Goal: Information Seeking & Learning: Find contact information

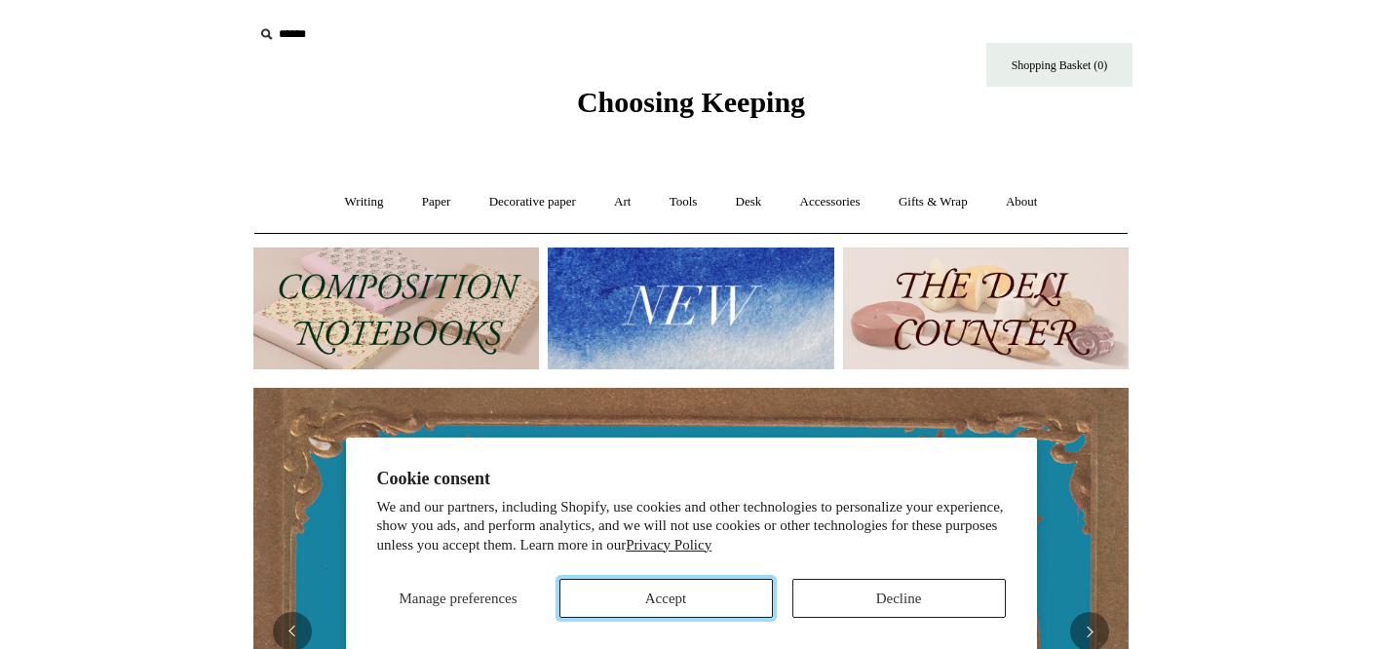
click at [612, 600] on button "Accept" at bounding box center [666, 598] width 213 height 39
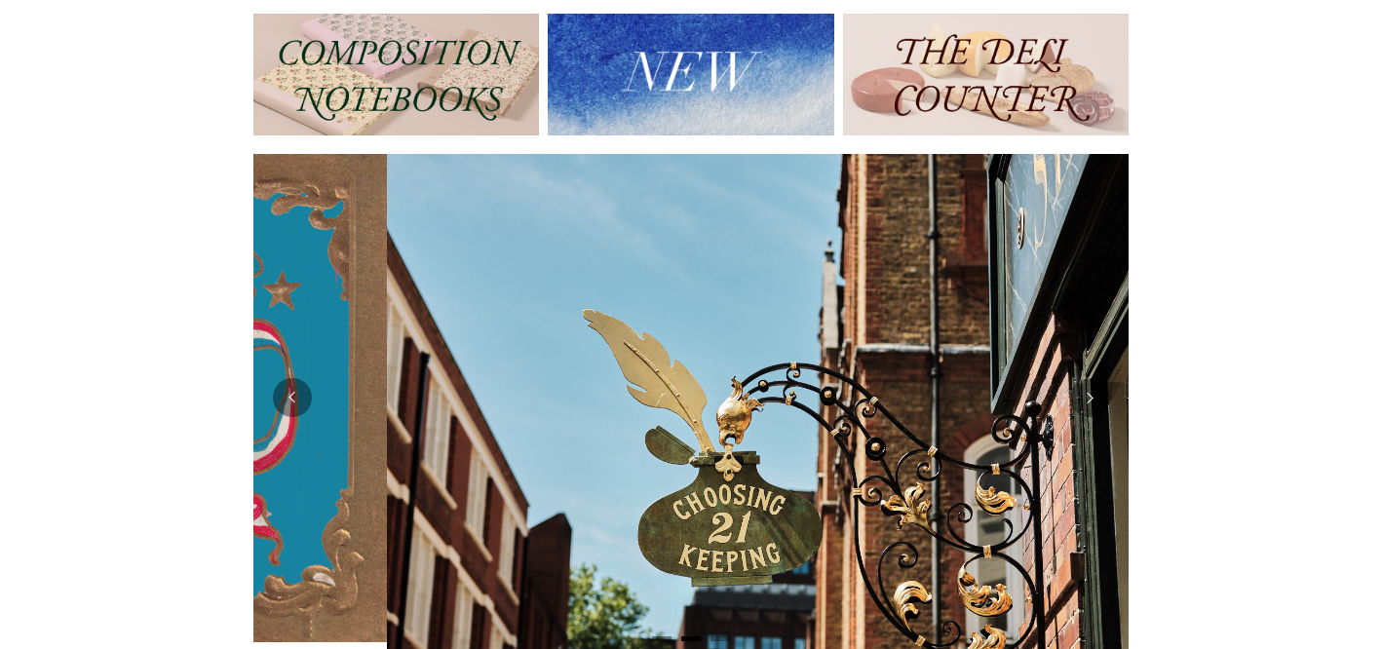
scroll to position [0, 875]
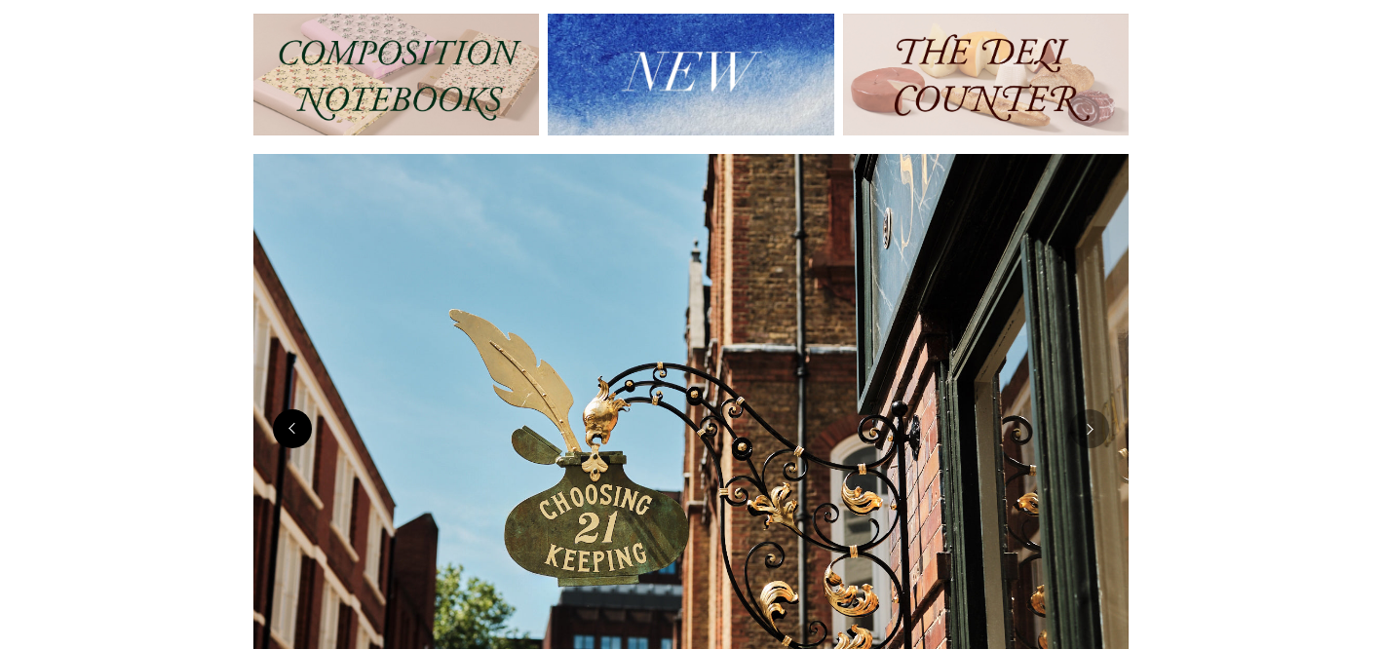
click at [299, 437] on button "Previous" at bounding box center [292, 428] width 39 height 39
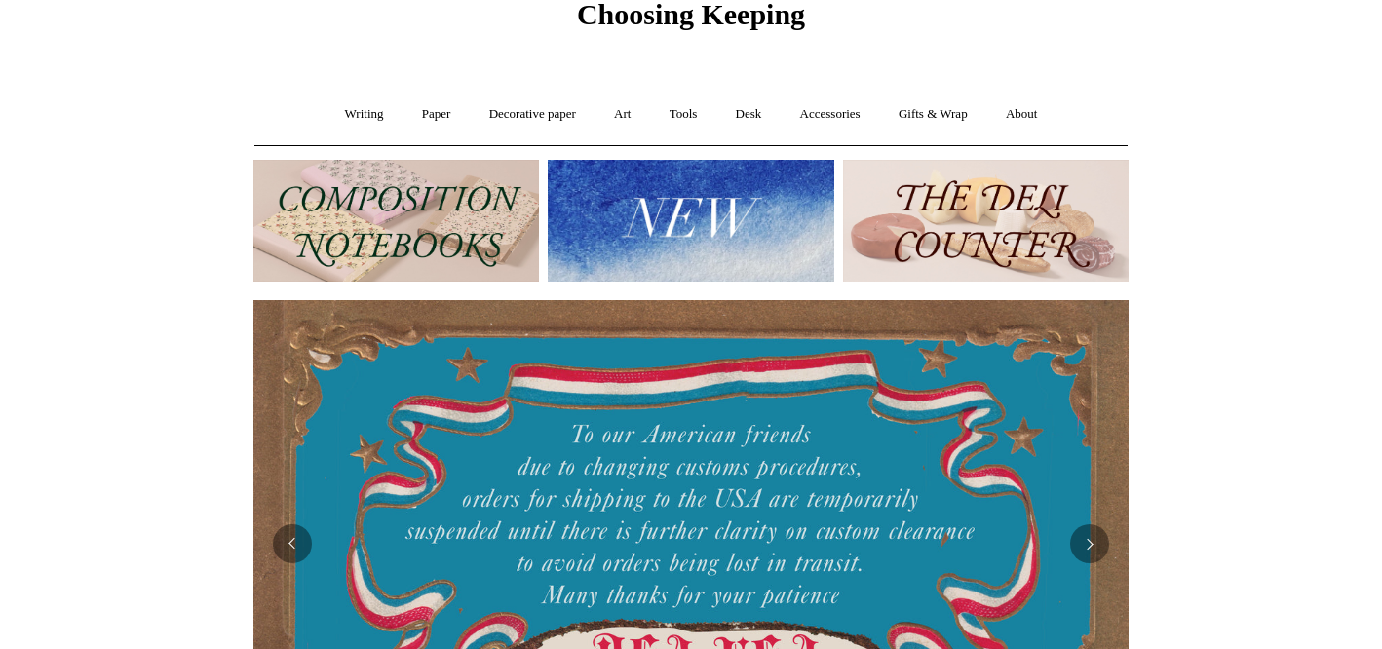
scroll to position [0, 0]
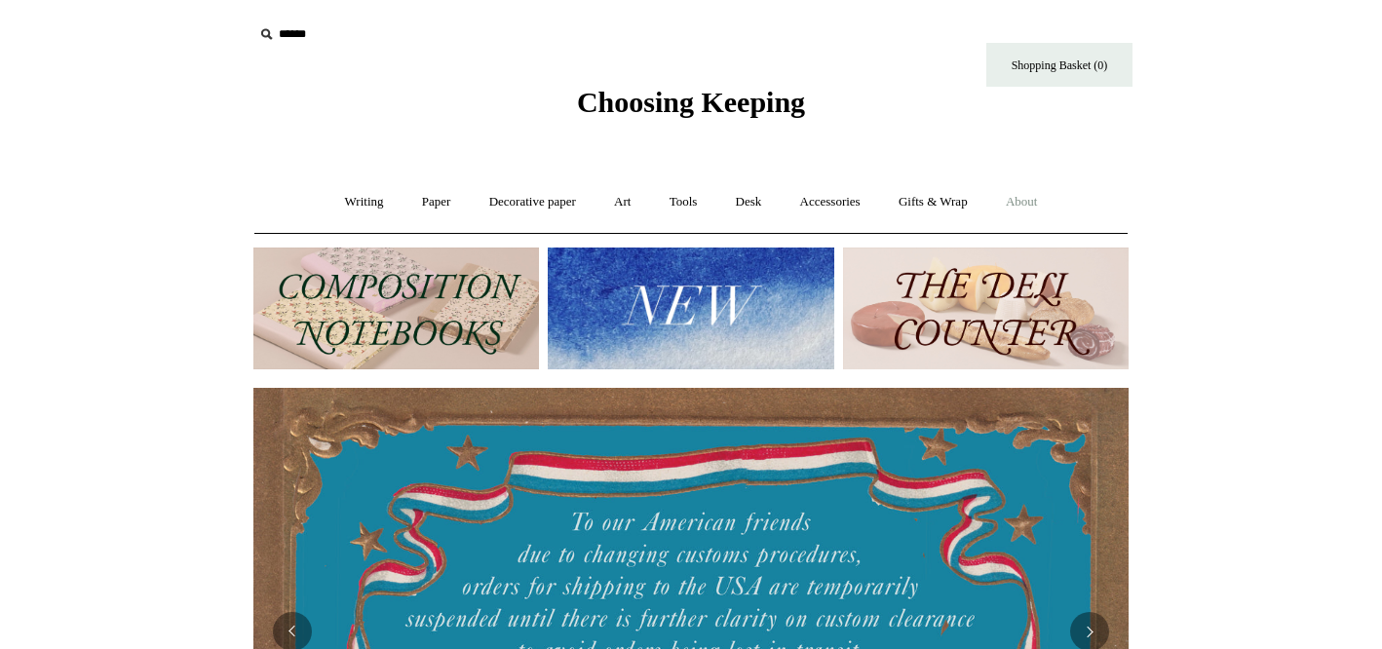
click at [1038, 205] on link "About +" at bounding box center [1022, 202] width 67 height 52
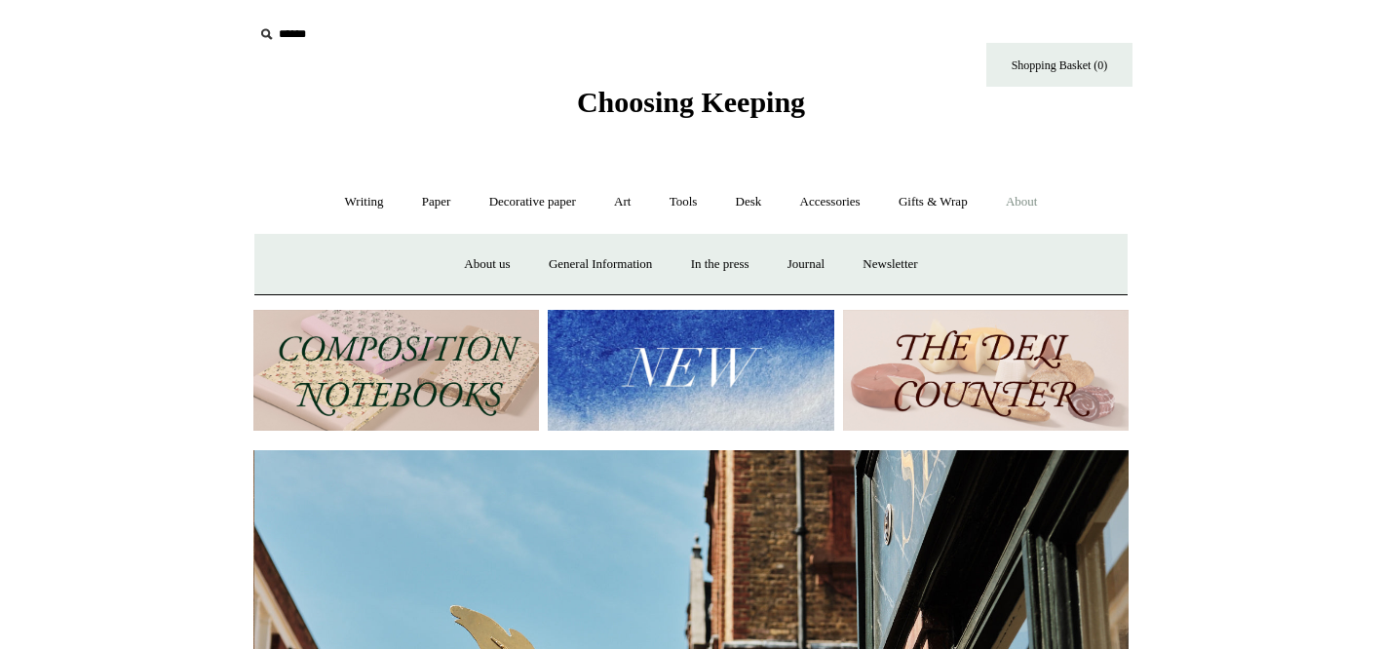
scroll to position [0, 875]
click at [905, 265] on a"] "Newsletter" at bounding box center [890, 265] width 90 height 52
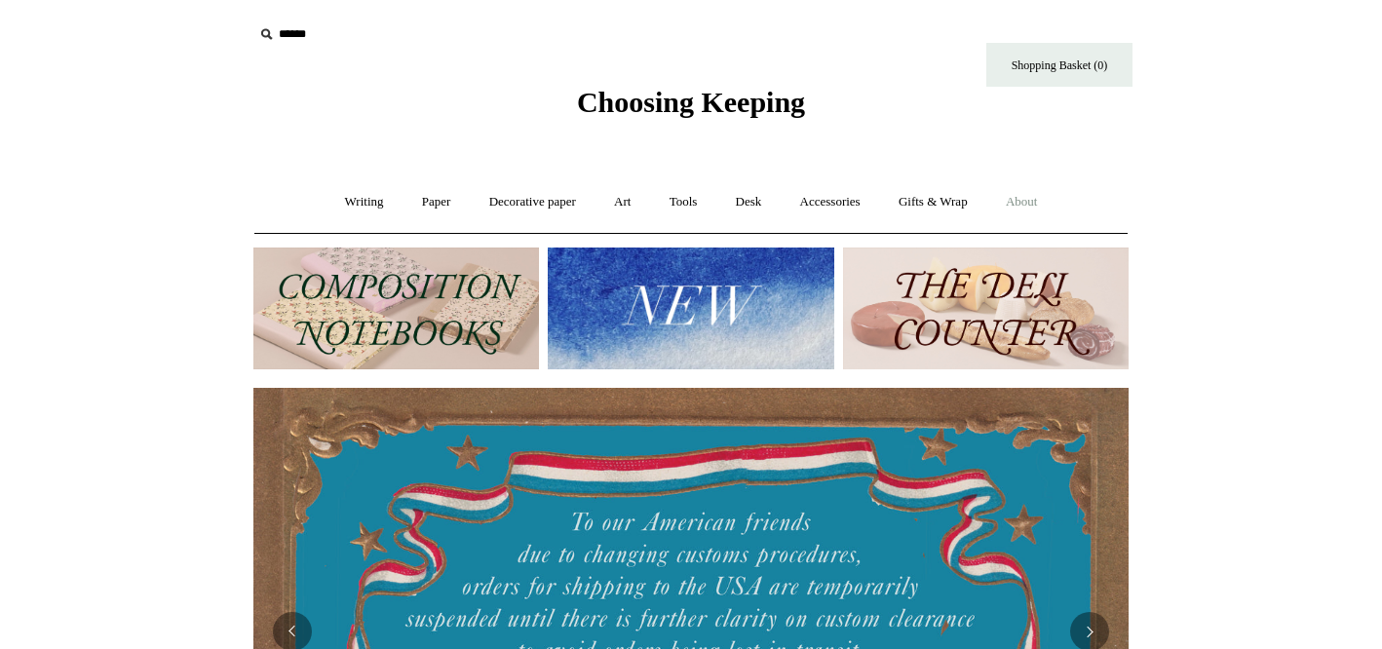
click at [1030, 205] on link "About +" at bounding box center [1022, 202] width 67 height 52
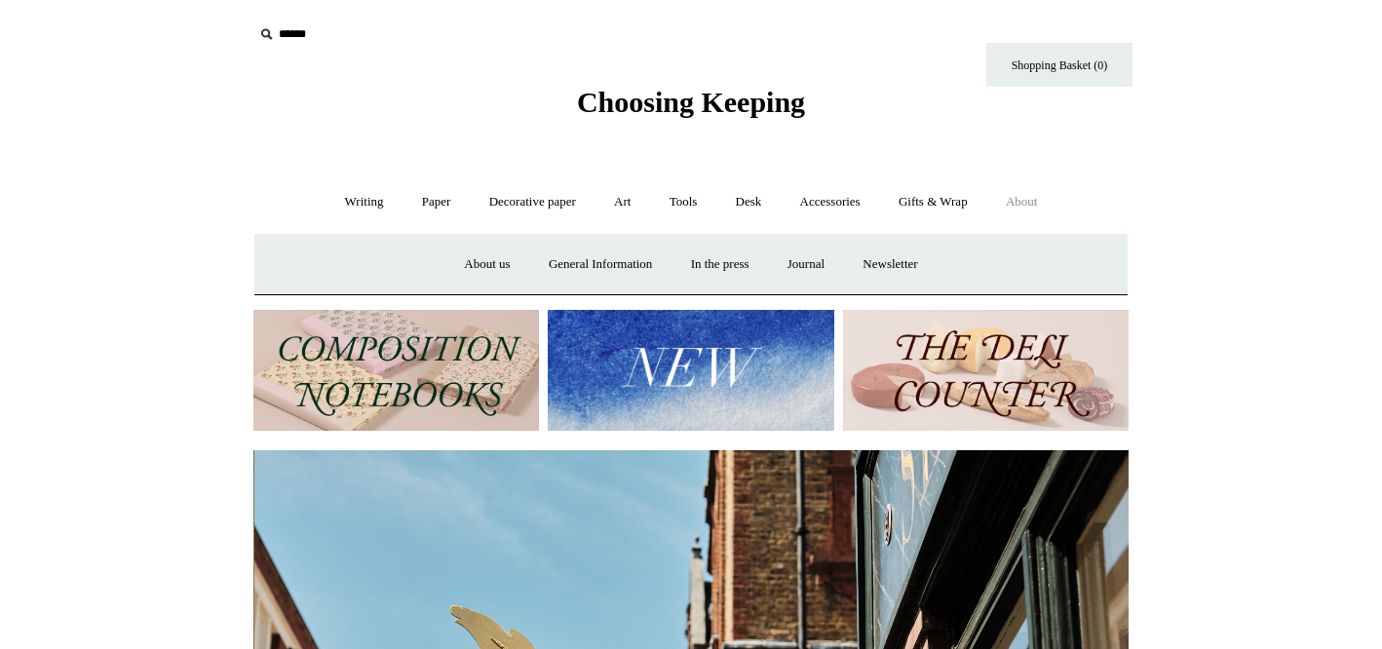
scroll to position [0, 875]
click at [467, 259] on link "About us" at bounding box center [486, 265] width 81 height 52
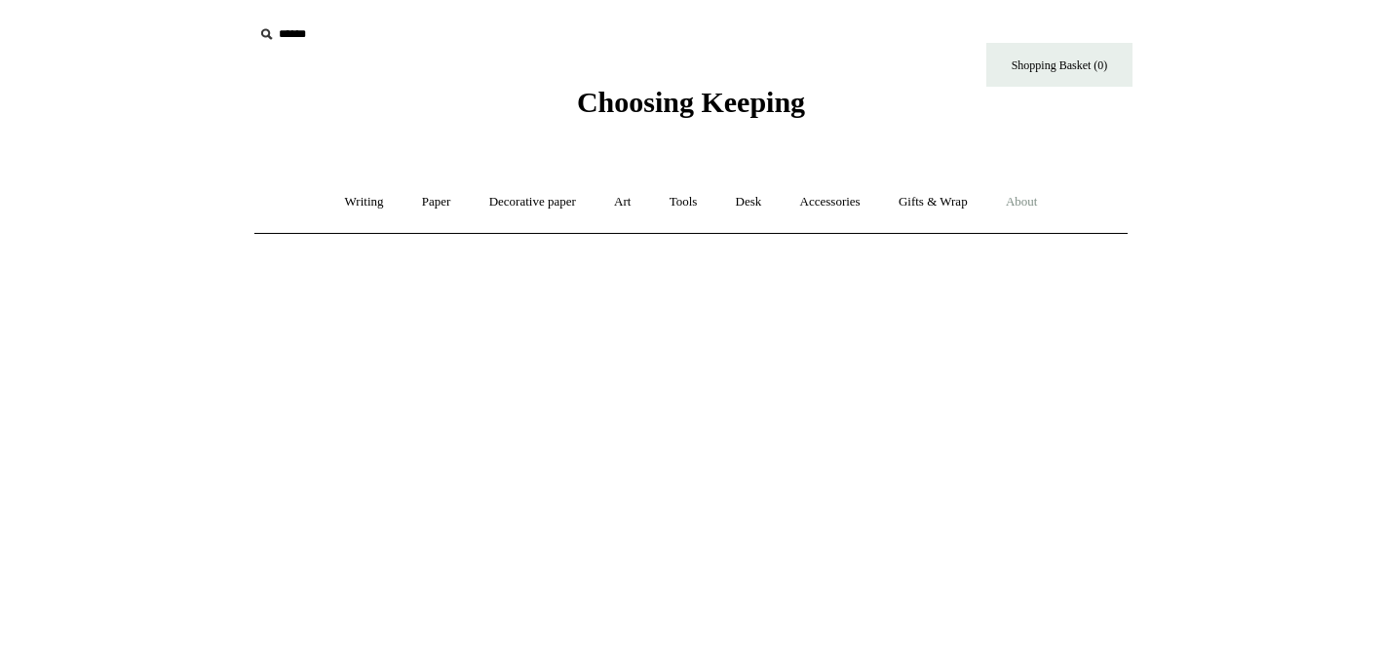
click at [1039, 198] on link "About +" at bounding box center [1022, 202] width 67 height 52
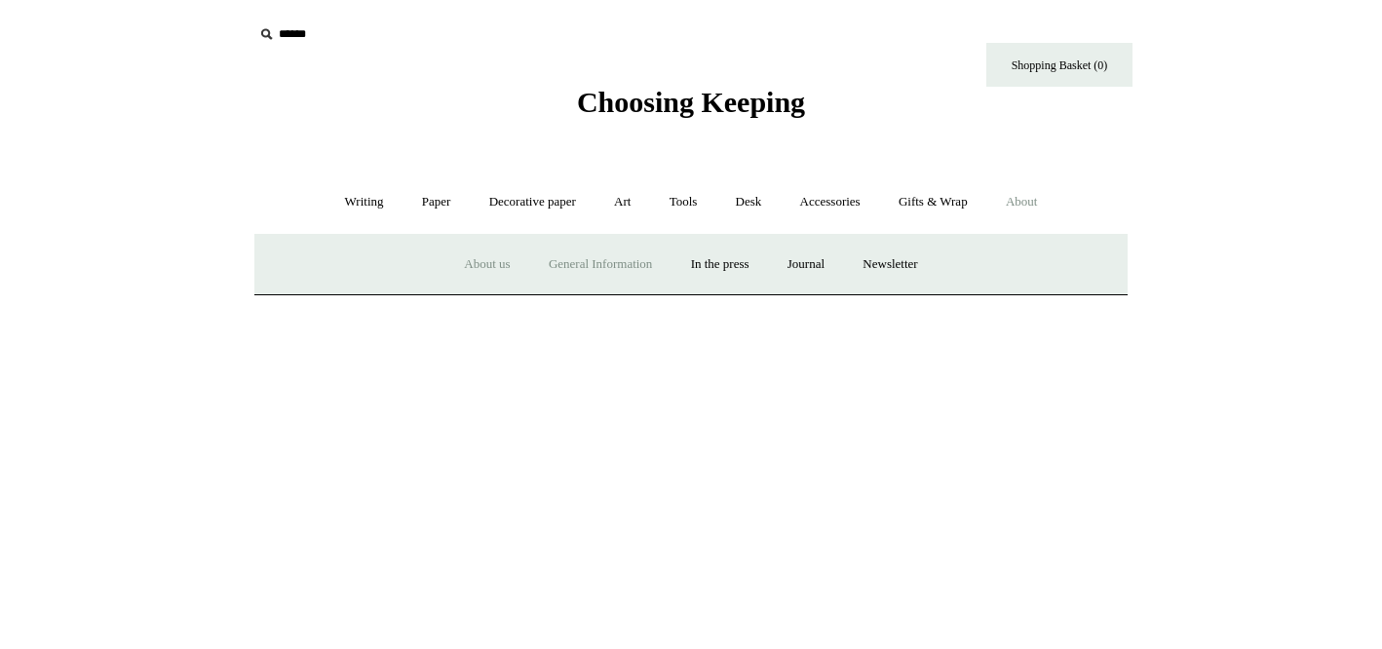
click at [627, 260] on link "General Information" at bounding box center [600, 265] width 138 height 52
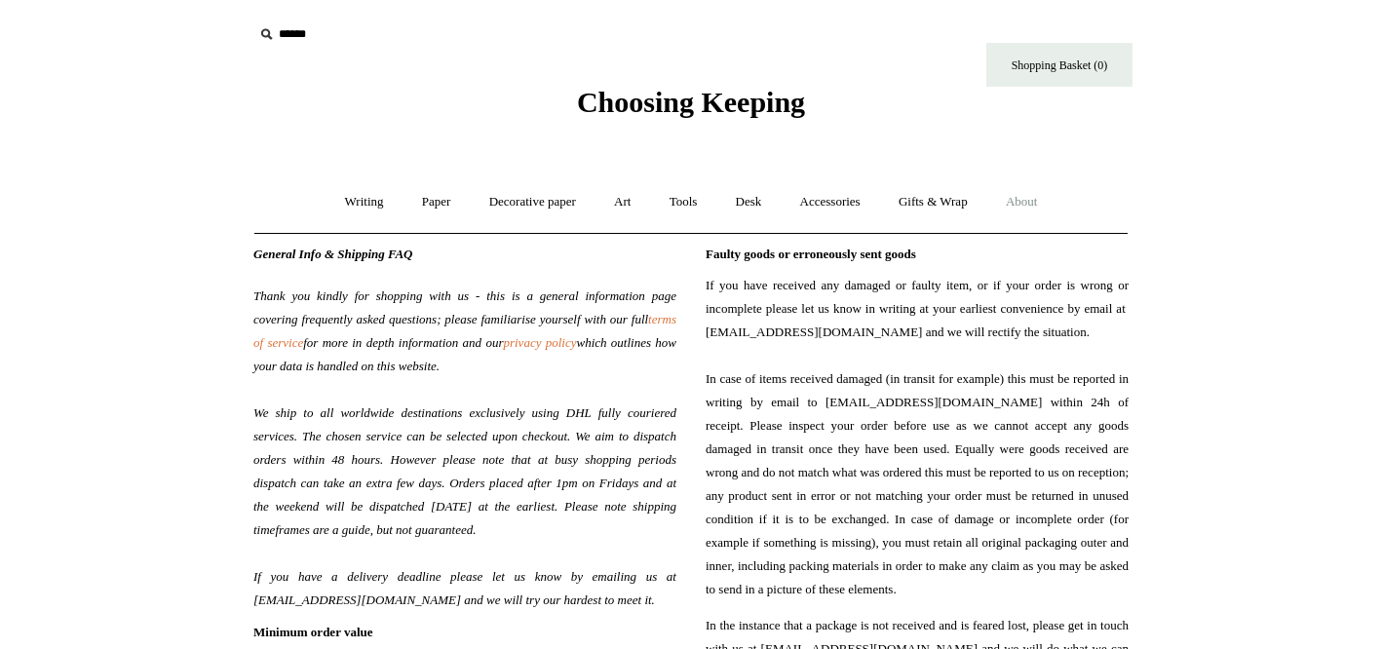
click at [1036, 202] on link "About +" at bounding box center [1022, 202] width 67 height 52
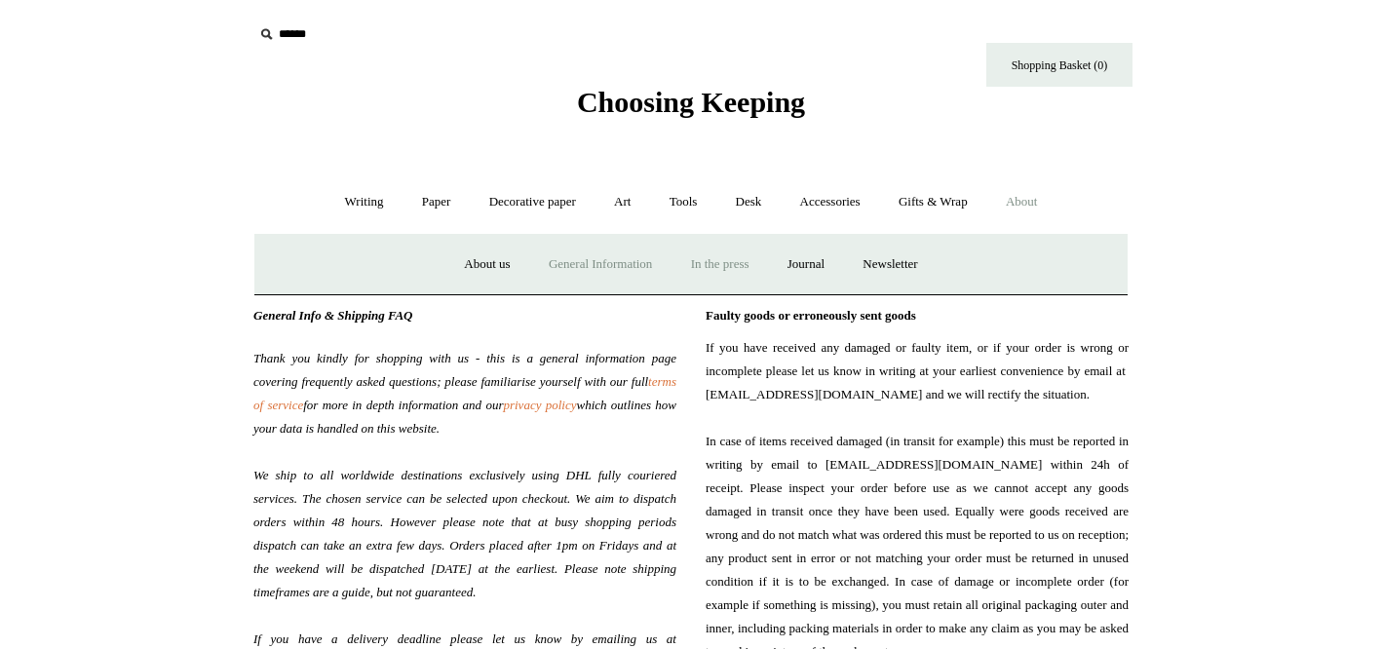
click at [745, 262] on link "In the press" at bounding box center [721, 265] width 94 height 52
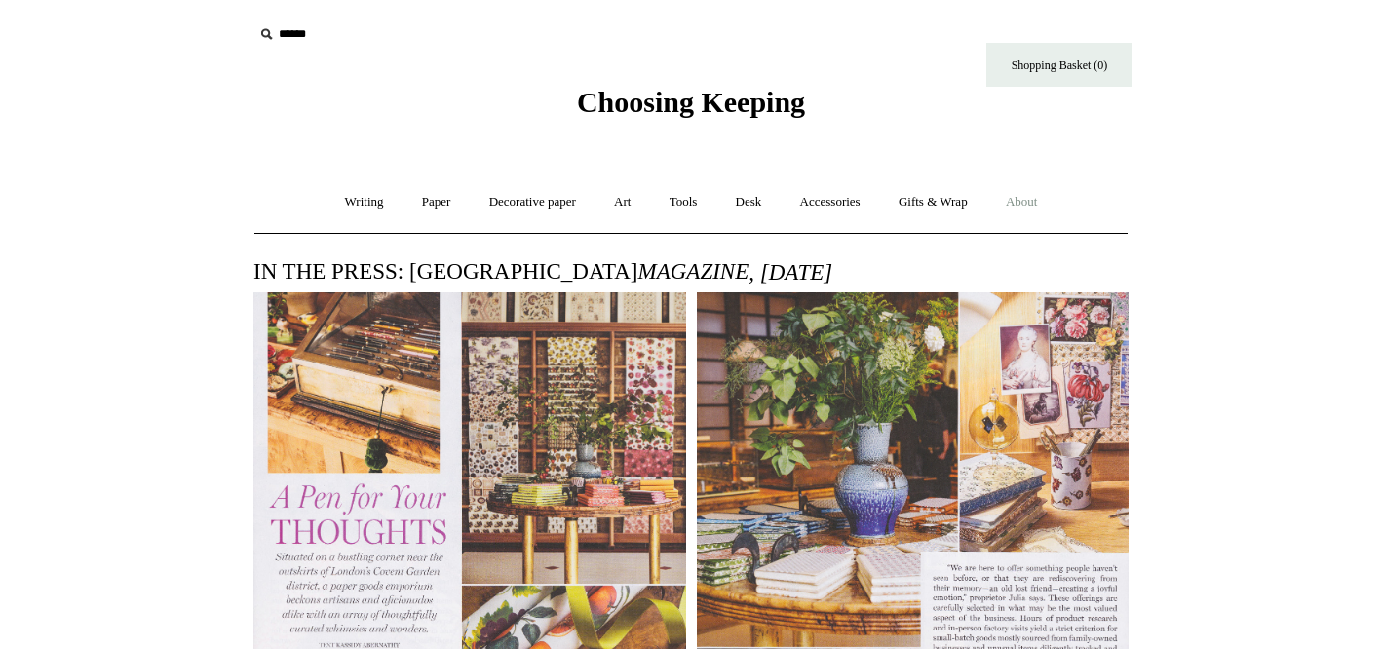
click at [1028, 203] on link "About +" at bounding box center [1022, 202] width 67 height 52
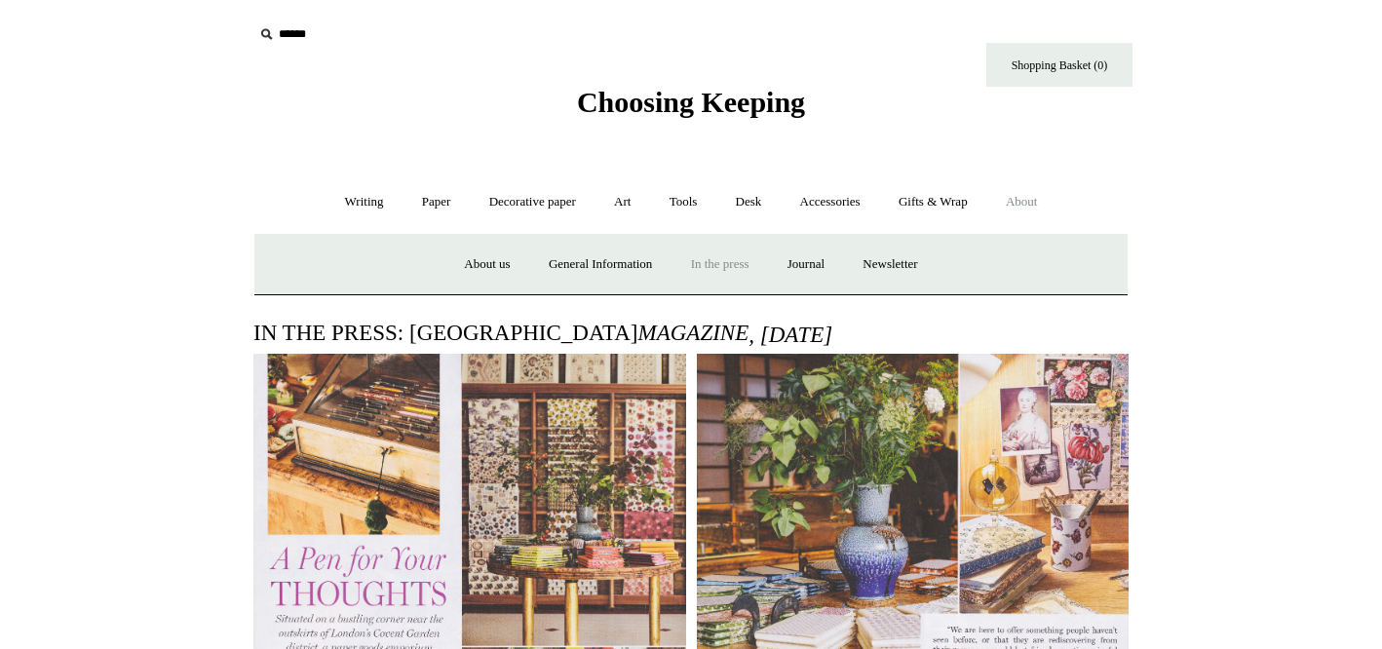
click at [1043, 201] on link "About -" at bounding box center [1022, 202] width 67 height 52
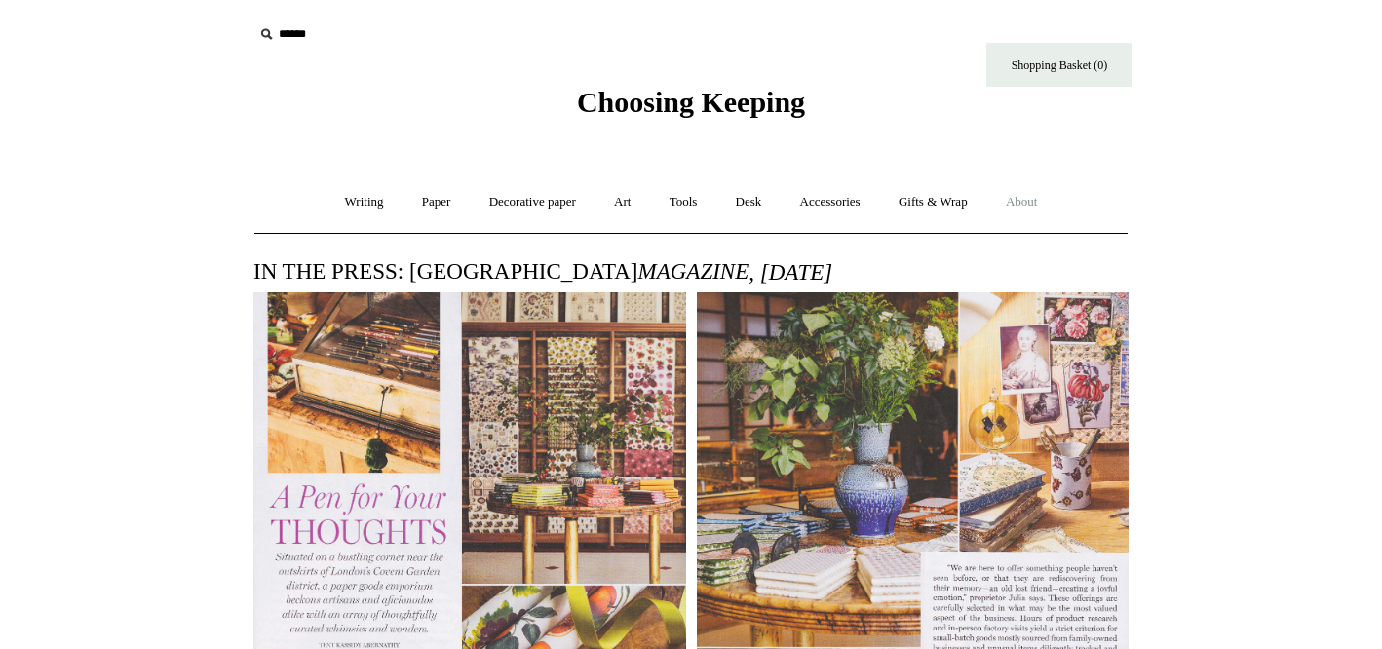
click at [1036, 202] on link "About +" at bounding box center [1022, 202] width 67 height 52
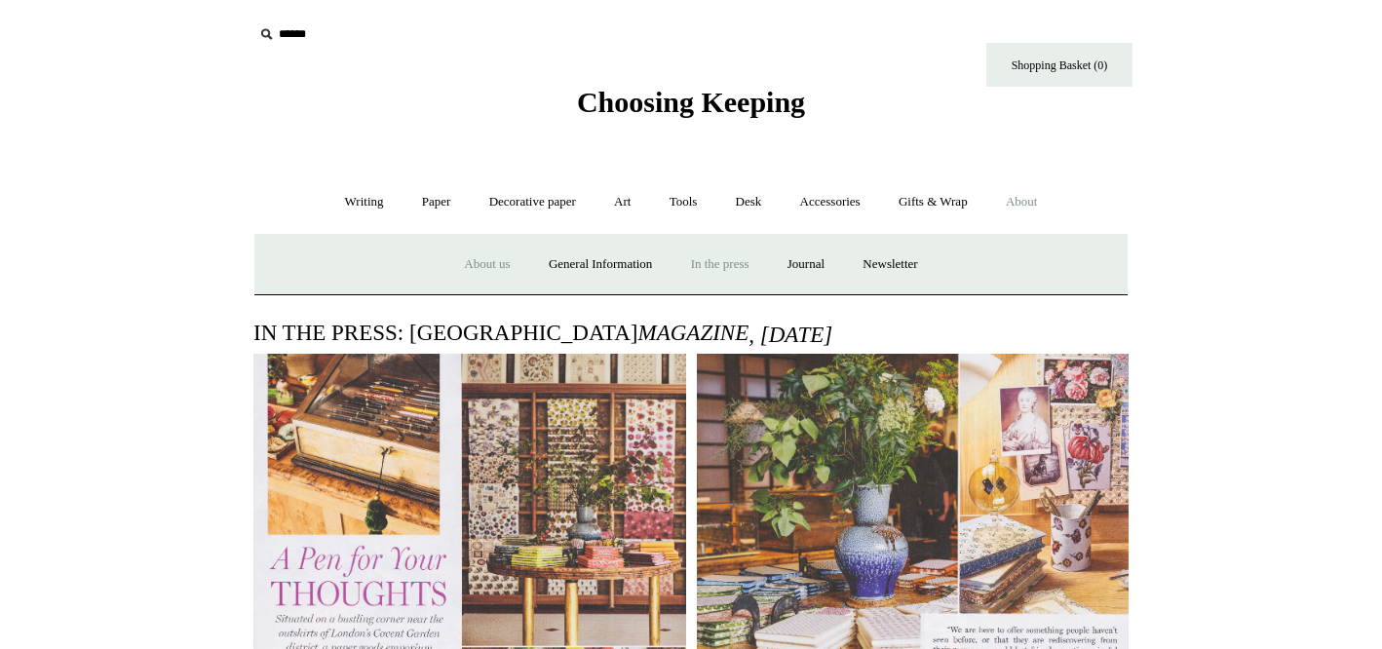
click at [461, 268] on link "About us" at bounding box center [486, 265] width 81 height 52
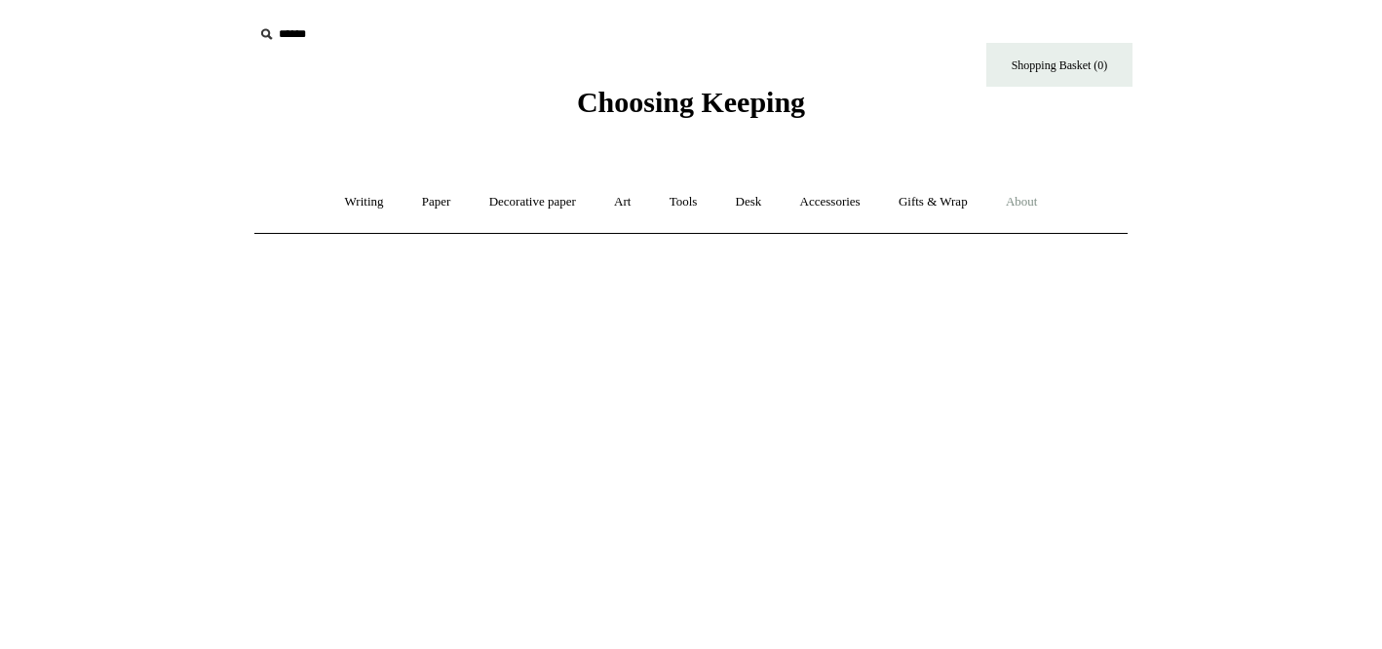
click at [1040, 201] on link "About +" at bounding box center [1022, 202] width 67 height 52
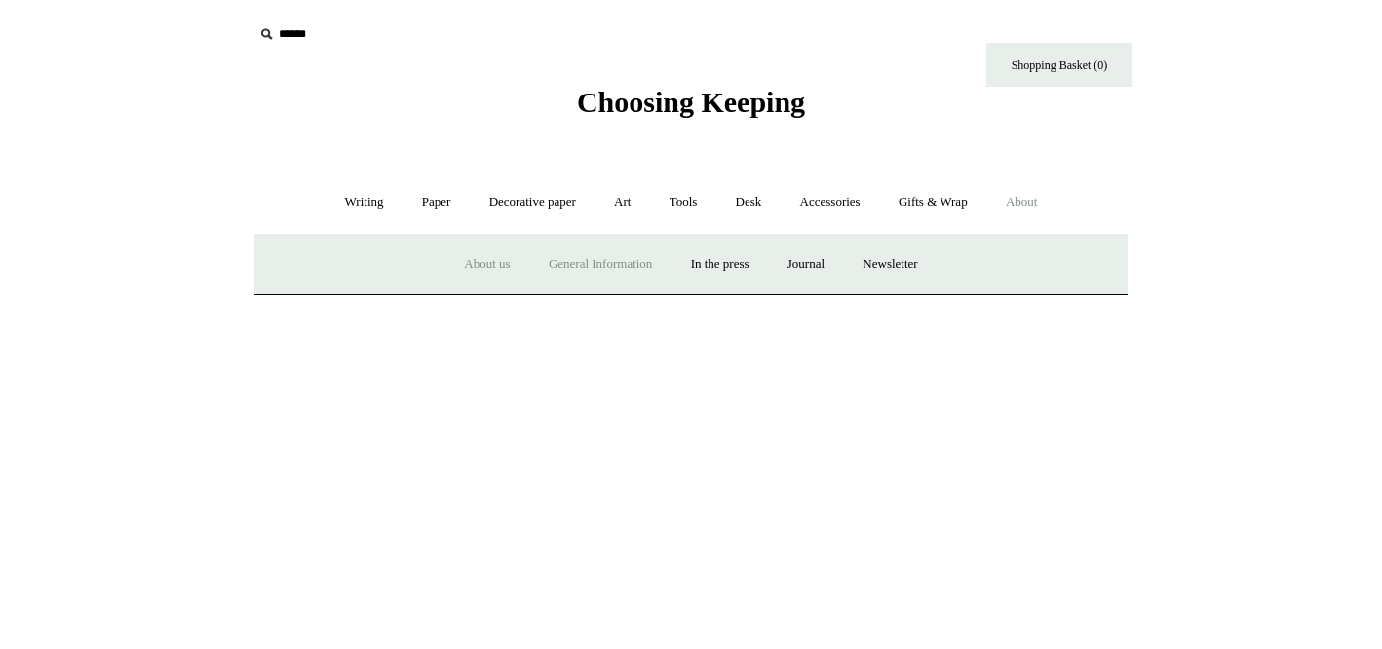
click at [618, 271] on link "General Information" at bounding box center [600, 265] width 138 height 52
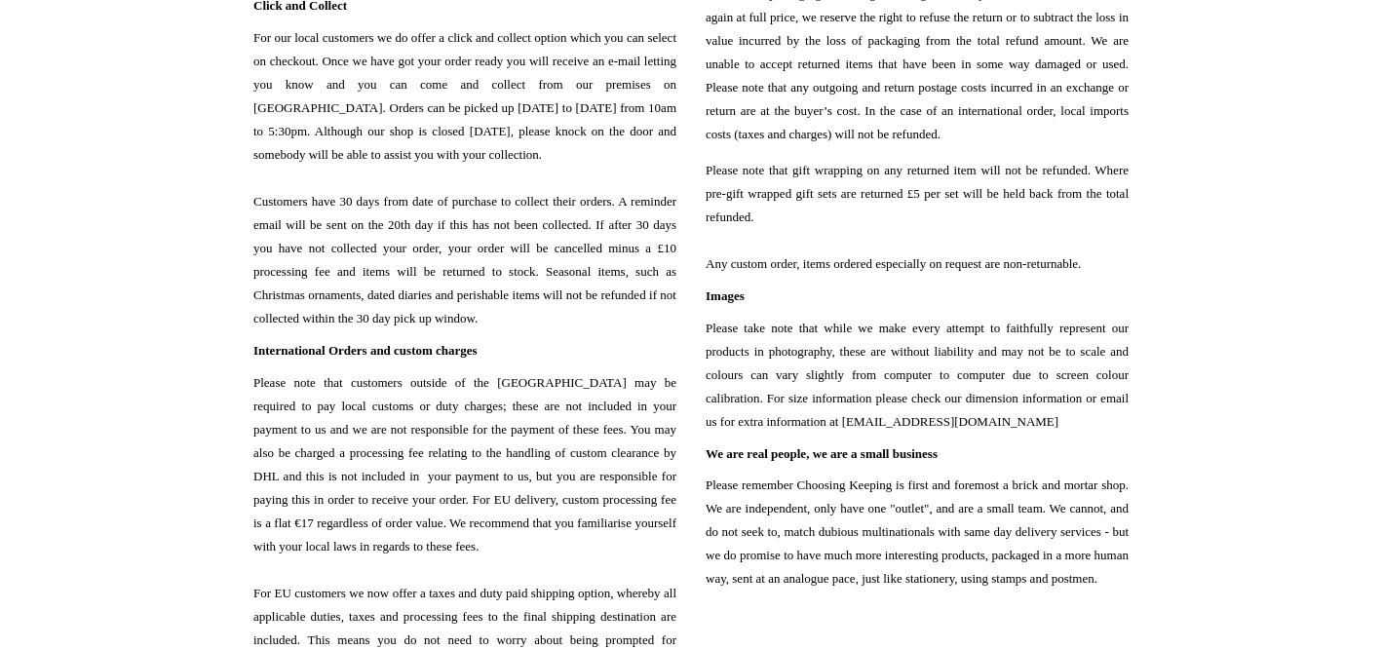
scroll to position [1870, 0]
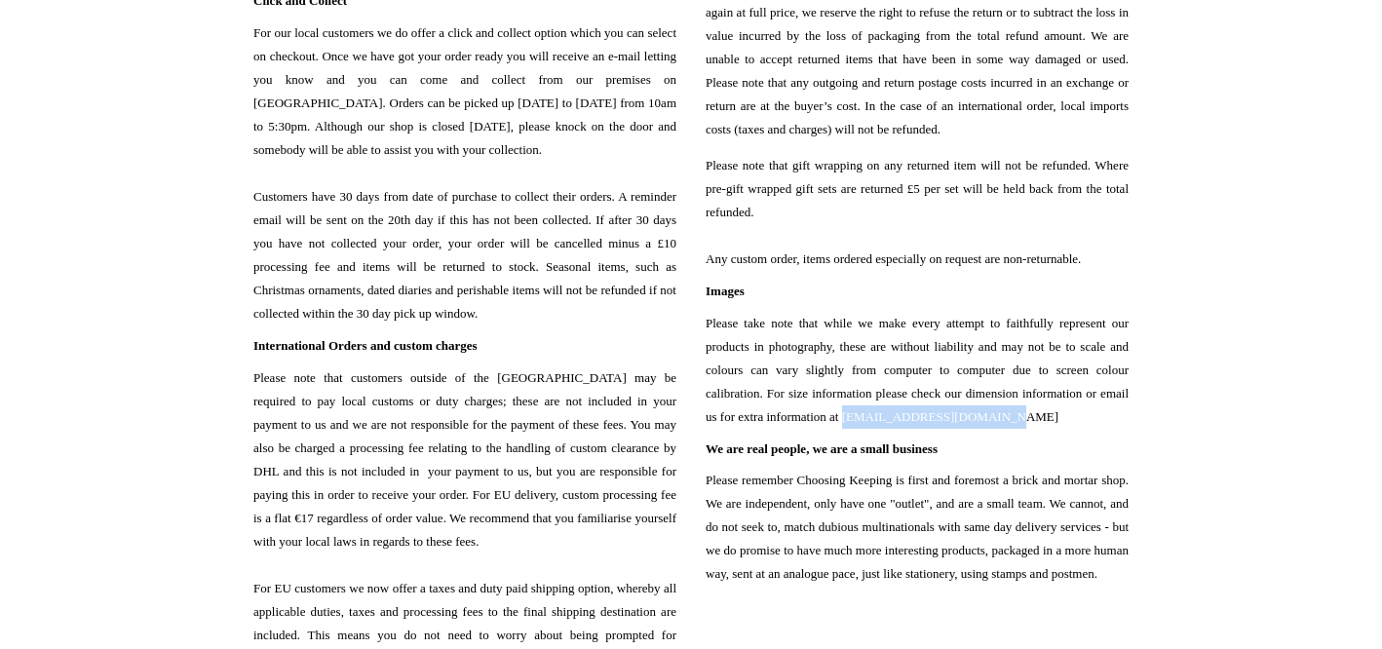
drag, startPoint x: 704, startPoint y: 484, endPoint x: 873, endPoint y: 478, distance: 168.8
copy span "[EMAIL_ADDRESS][DOMAIN_NAME]"
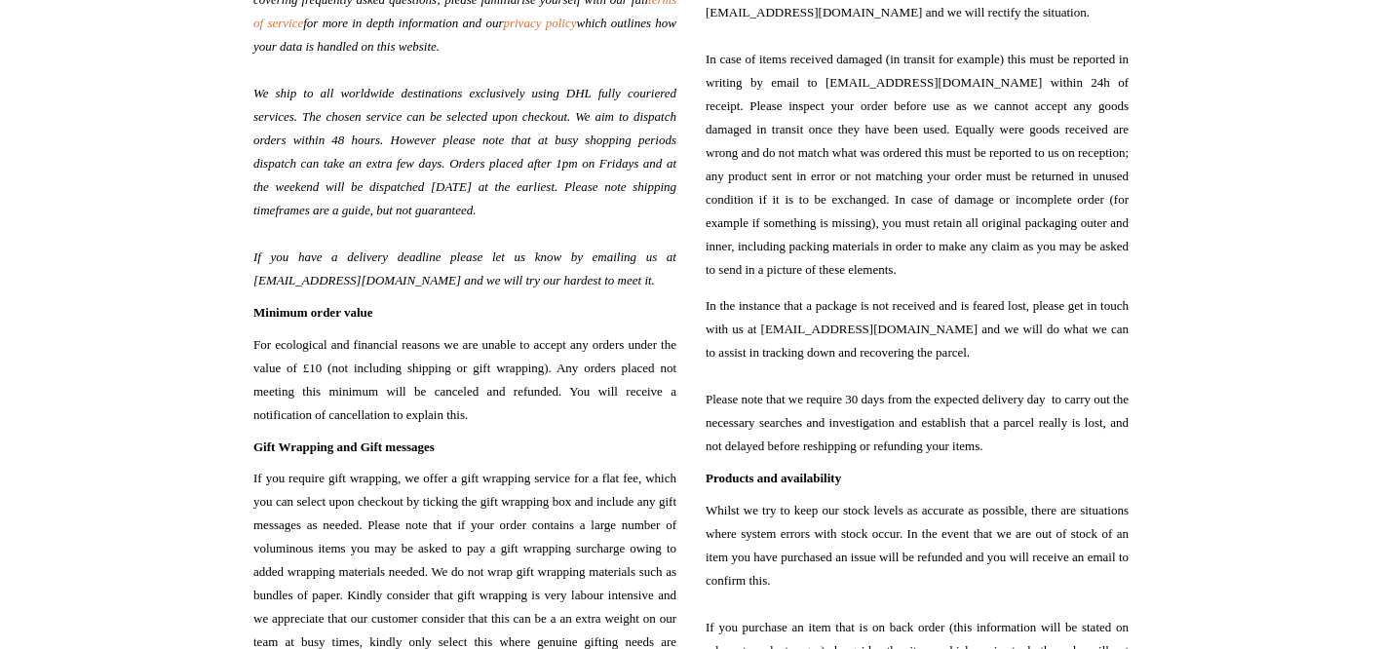
scroll to position [319, 0]
